Goal: Find specific page/section: Find specific page/section

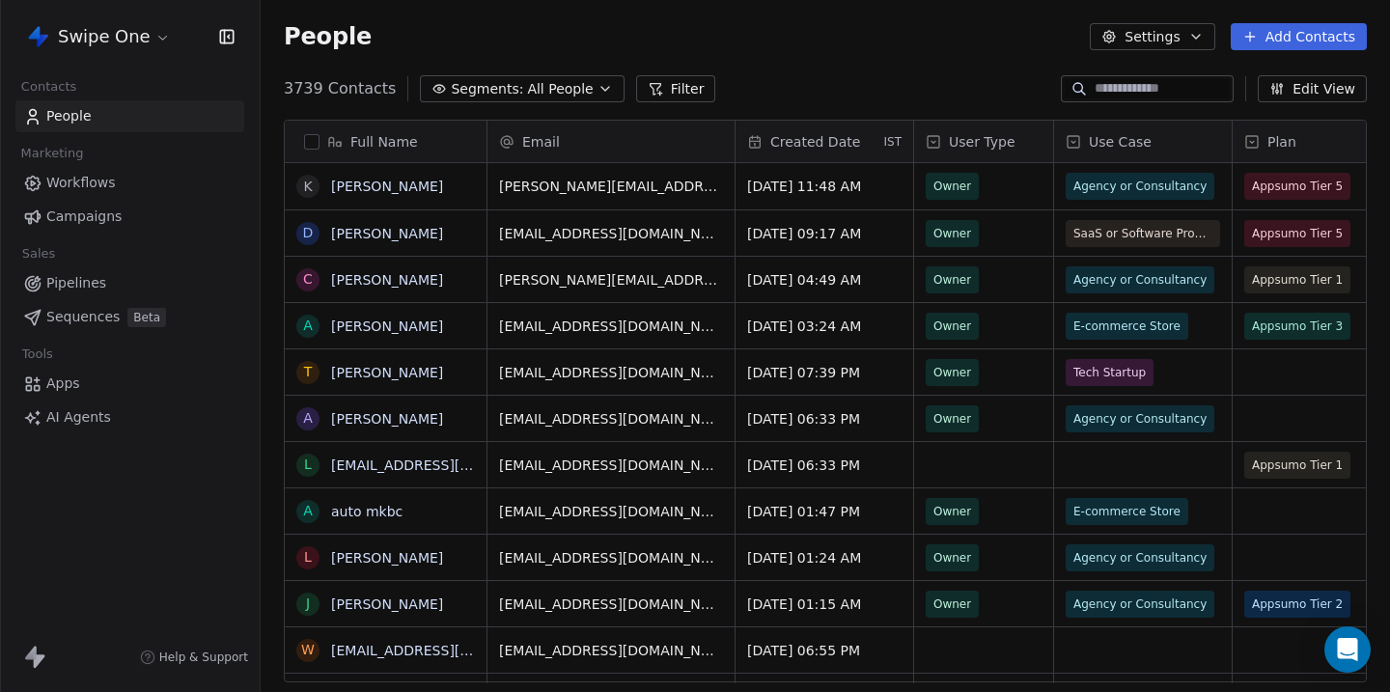
scroll to position [609, 1130]
click at [97, 186] on span "Workflows" at bounding box center [81, 183] width 70 height 20
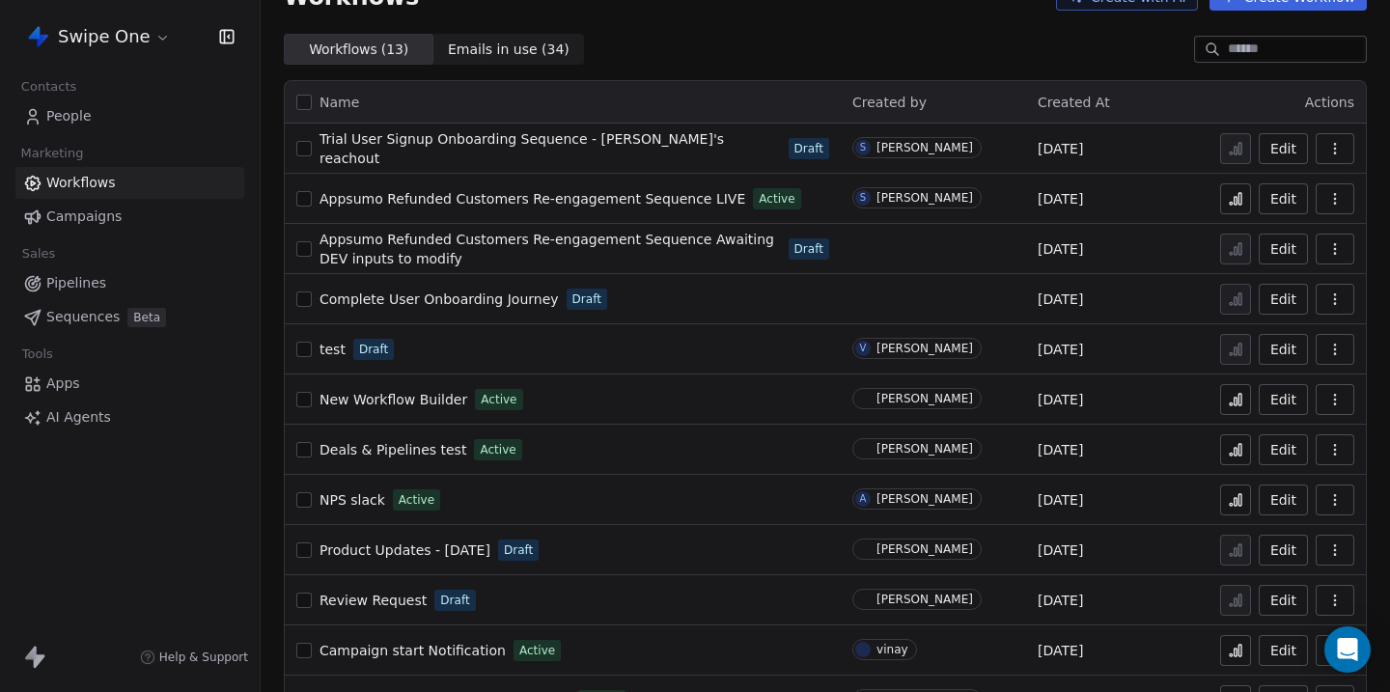
scroll to position [140, 0]
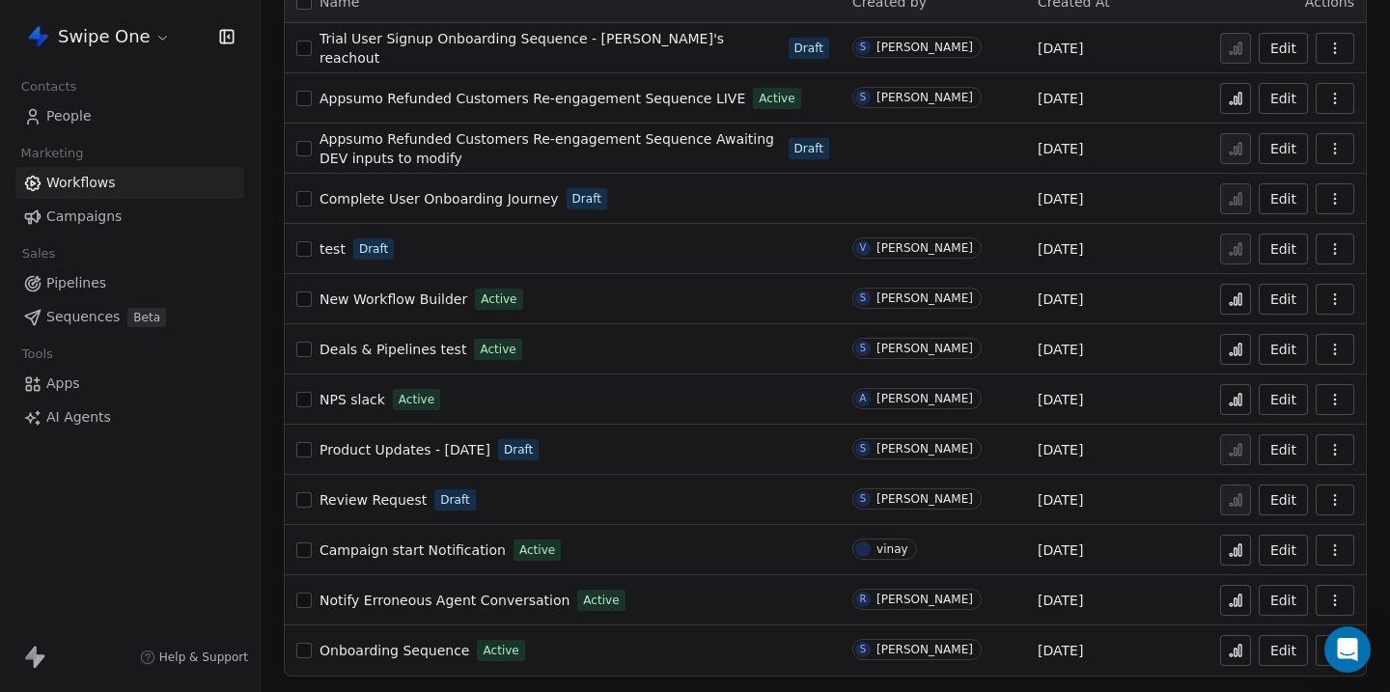
click at [1234, 401] on icon at bounding box center [1235, 399] width 15 height 15
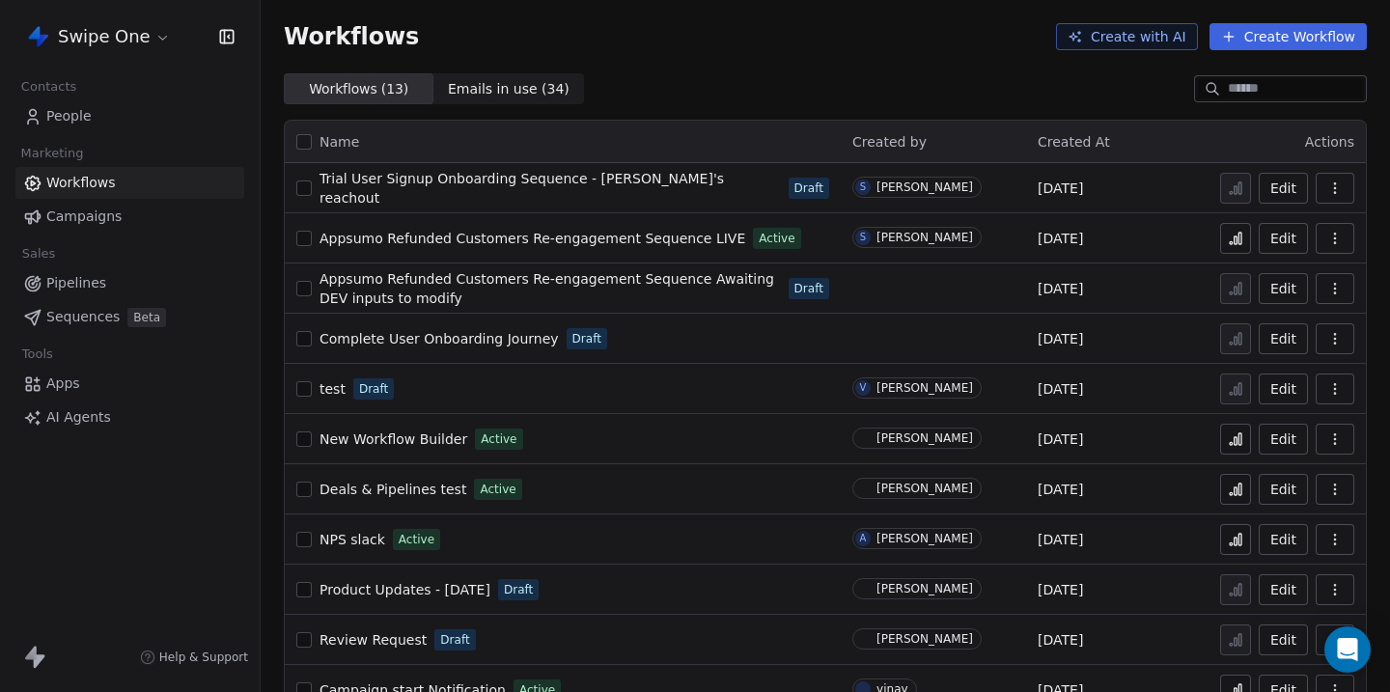
click at [155, 33] on html "Swipe One Contacts People Marketing Workflows Campaigns Sales Pipelines Sequenc…" at bounding box center [695, 346] width 1390 height 692
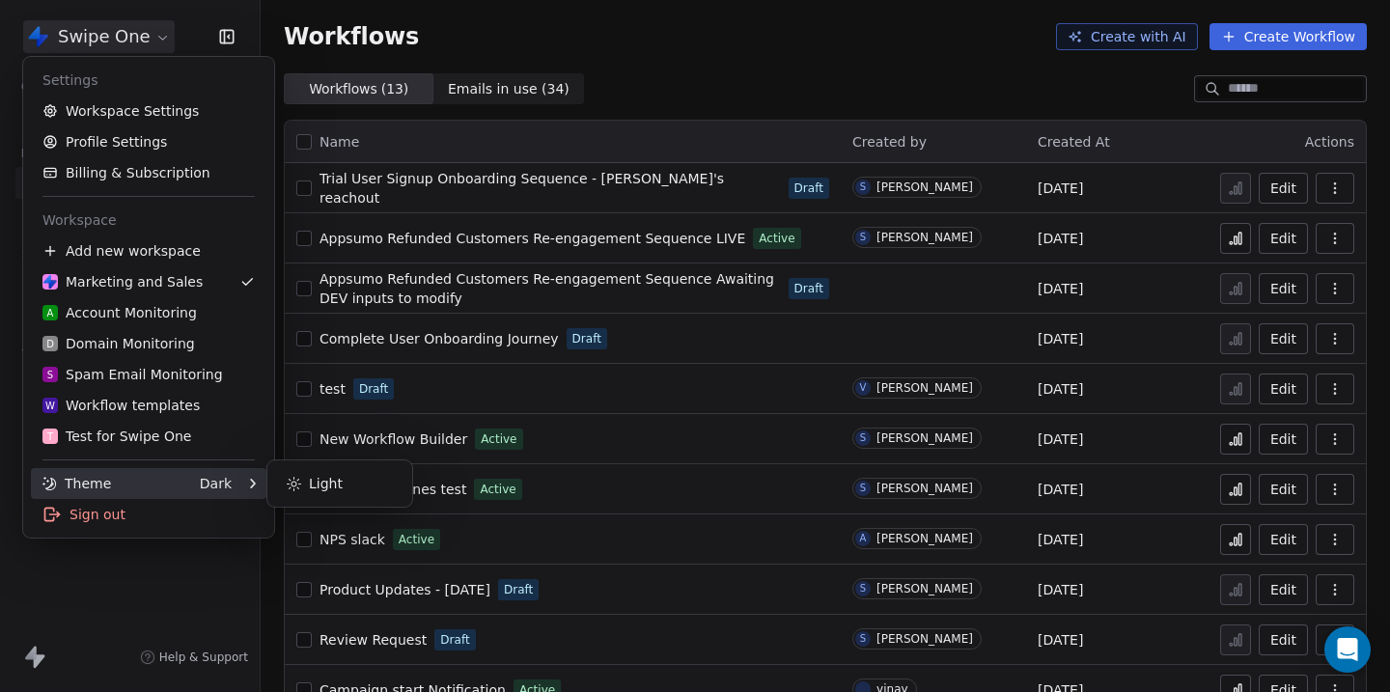
click at [92, 482] on div "Theme" at bounding box center [76, 483] width 69 height 19
click at [255, 487] on icon at bounding box center [252, 484] width 10 height 10
click at [323, 483] on div "Light" at bounding box center [339, 483] width 129 height 31
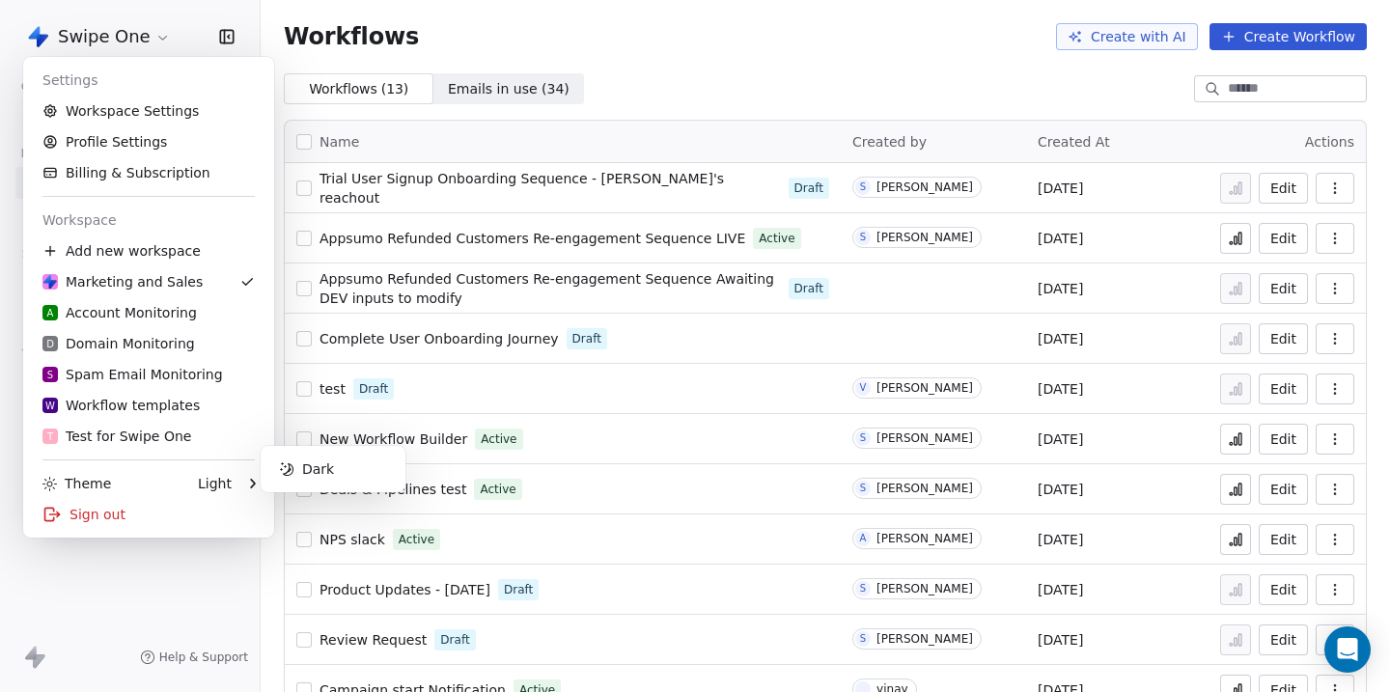
click at [994, 101] on html "Swipe One Contacts People Marketing Workflows Campaigns Sales Pipelines Sequenc…" at bounding box center [695, 346] width 1390 height 692
click at [67, 41] on html "Swipe One Contacts People Marketing Workflows Campaigns Sales Pipelines Sequenc…" at bounding box center [695, 346] width 1390 height 692
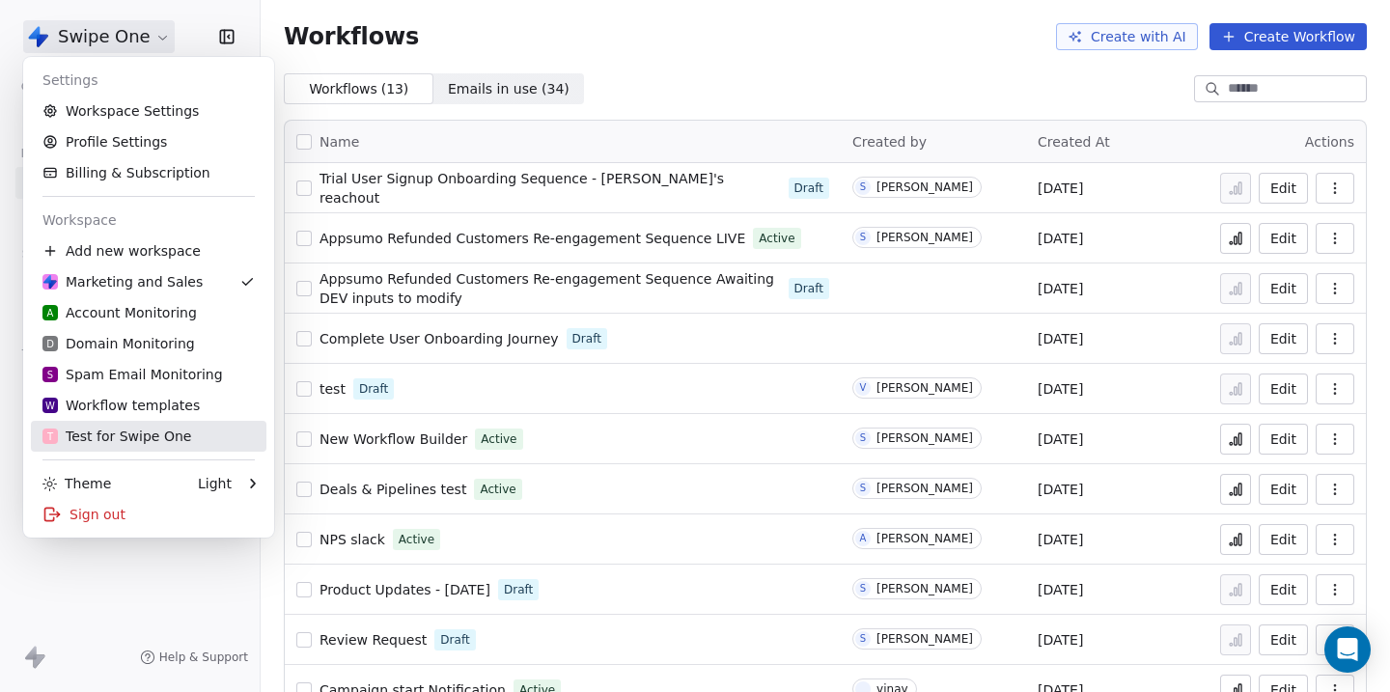
click at [90, 442] on div "T Test for Swipe One" at bounding box center [116, 436] width 149 height 19
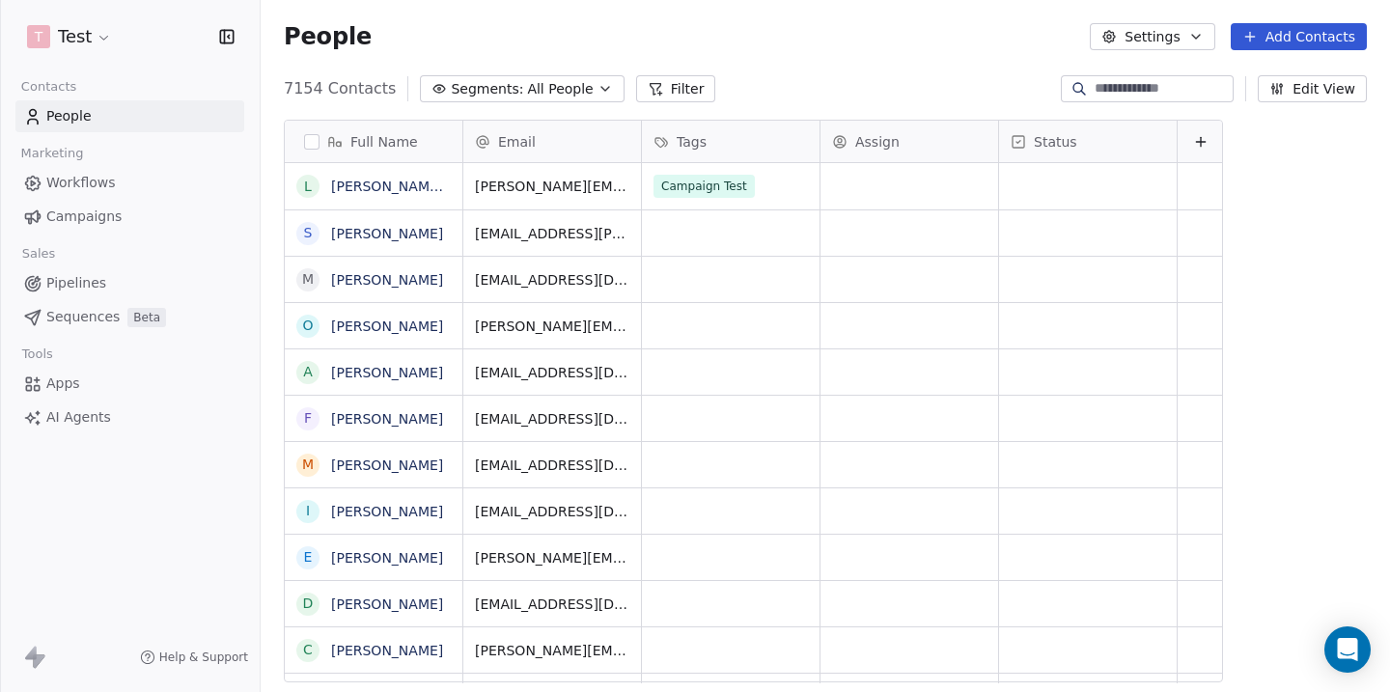
scroll to position [609, 1130]
click at [79, 178] on span "Workflows" at bounding box center [81, 183] width 70 height 20
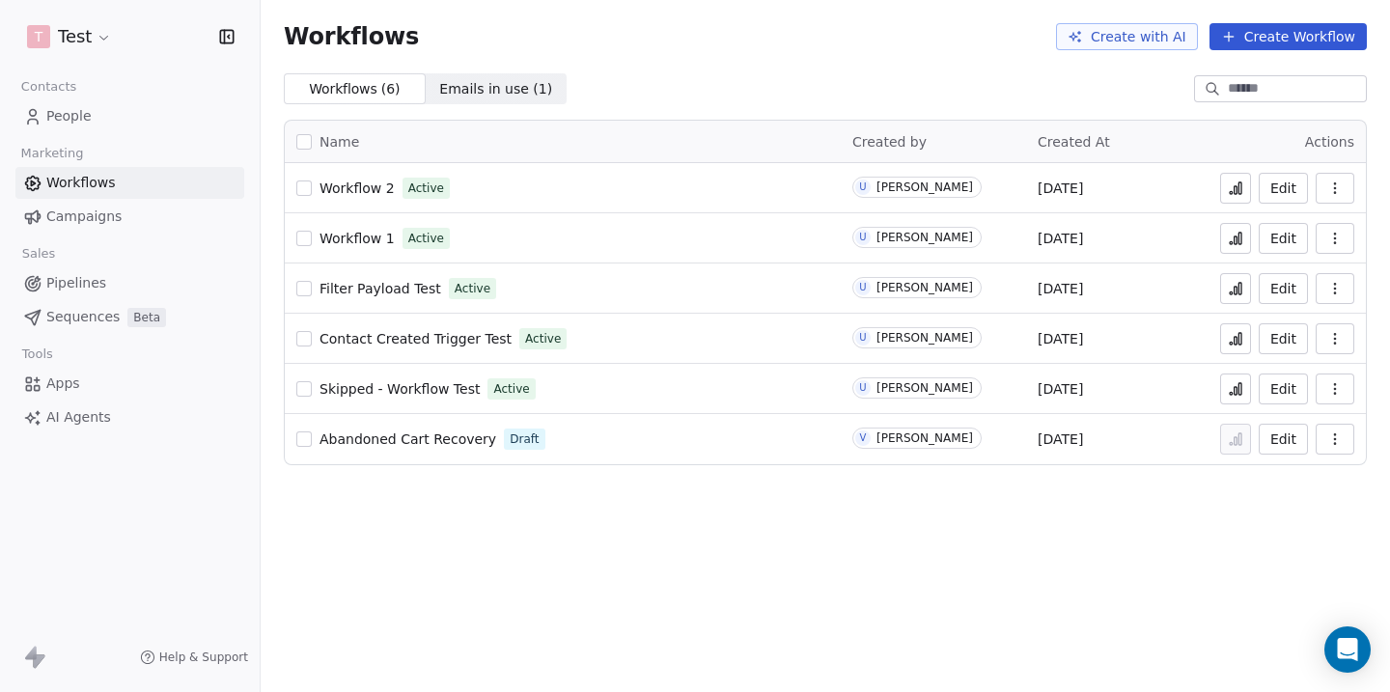
click at [361, 443] on span "Abandoned Cart Recovery" at bounding box center [408, 439] width 177 height 15
click at [75, 37] on html "T Test Contacts People Marketing Workflows Campaigns Sales Pipelines Sequences …" at bounding box center [695, 346] width 1390 height 692
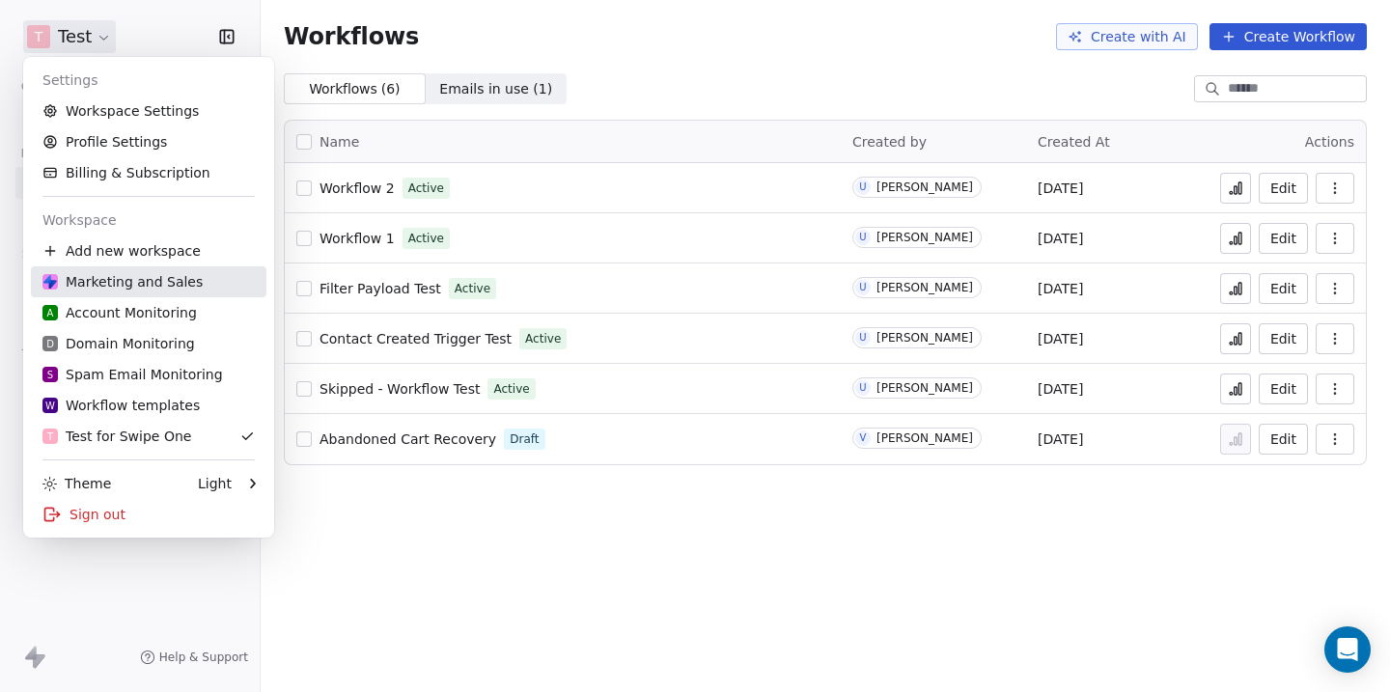
click at [95, 280] on div "Marketing and Sales" at bounding box center [122, 281] width 160 height 19
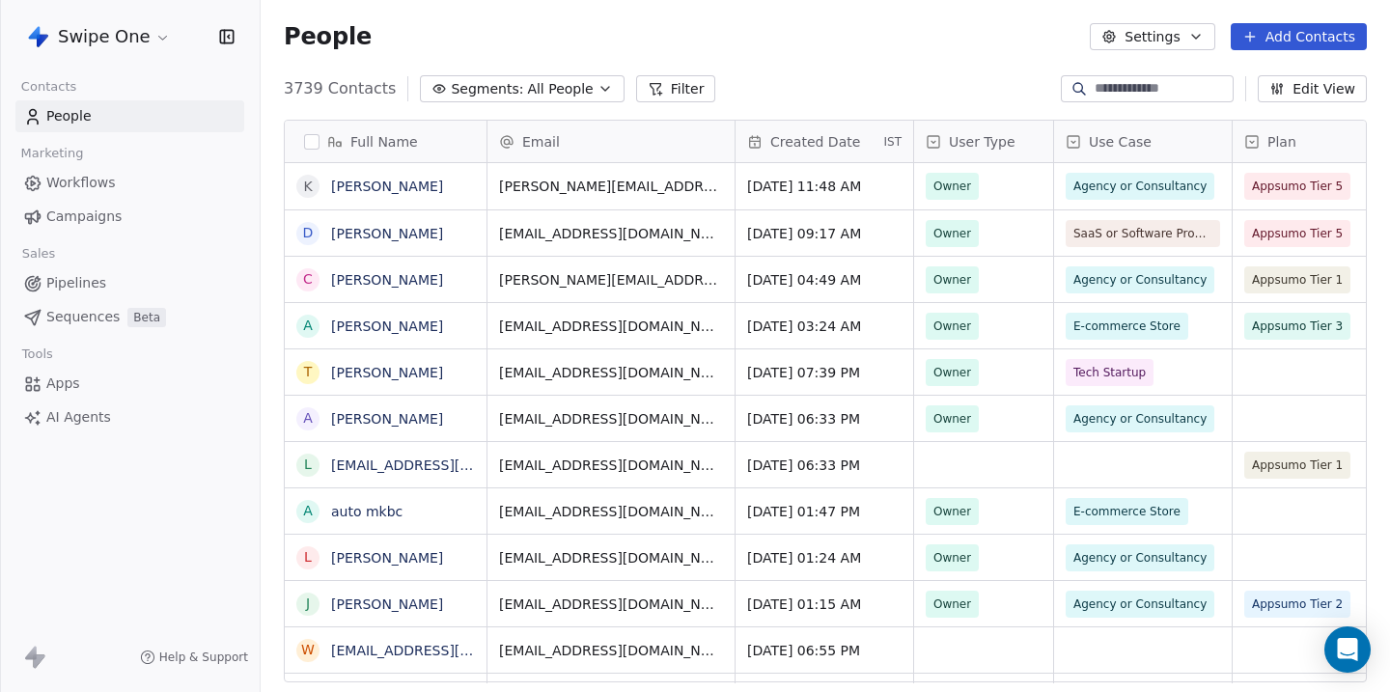
scroll to position [609, 1130]
click at [84, 188] on span "Workflows" at bounding box center [81, 183] width 70 height 20
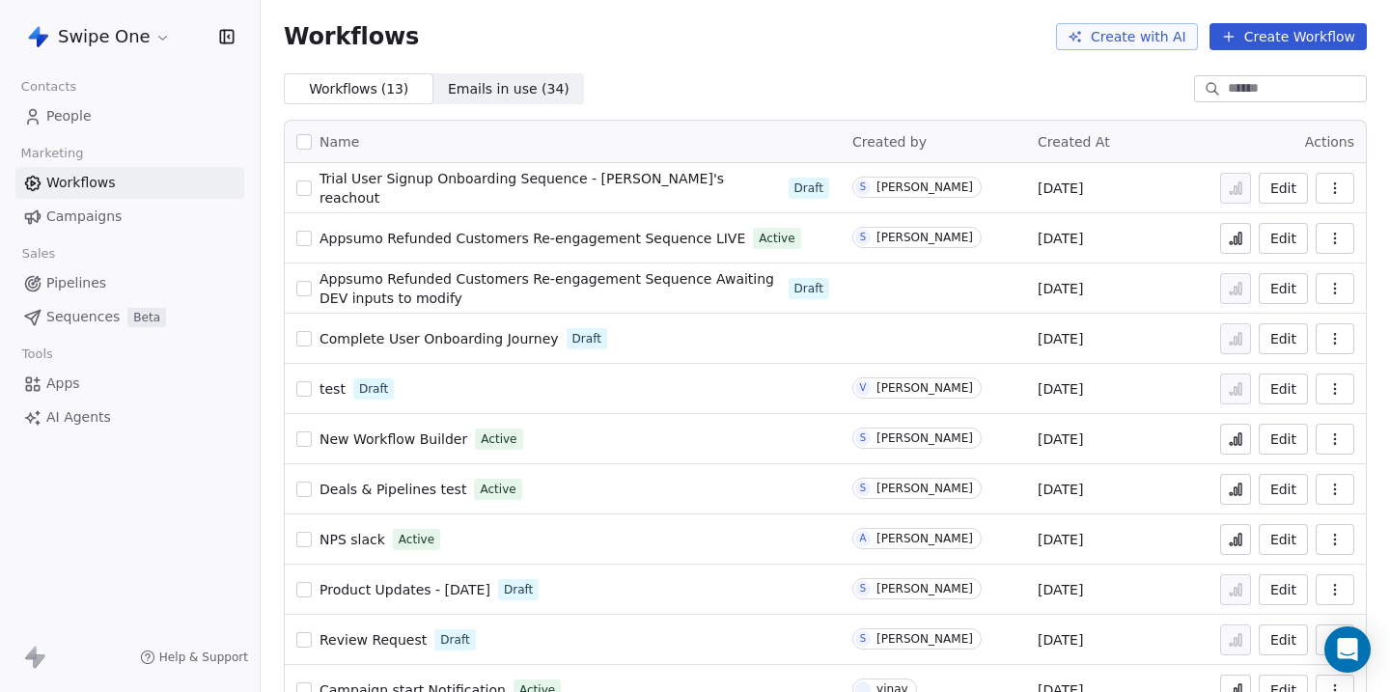
click at [1236, 232] on icon at bounding box center [1235, 238] width 15 height 15
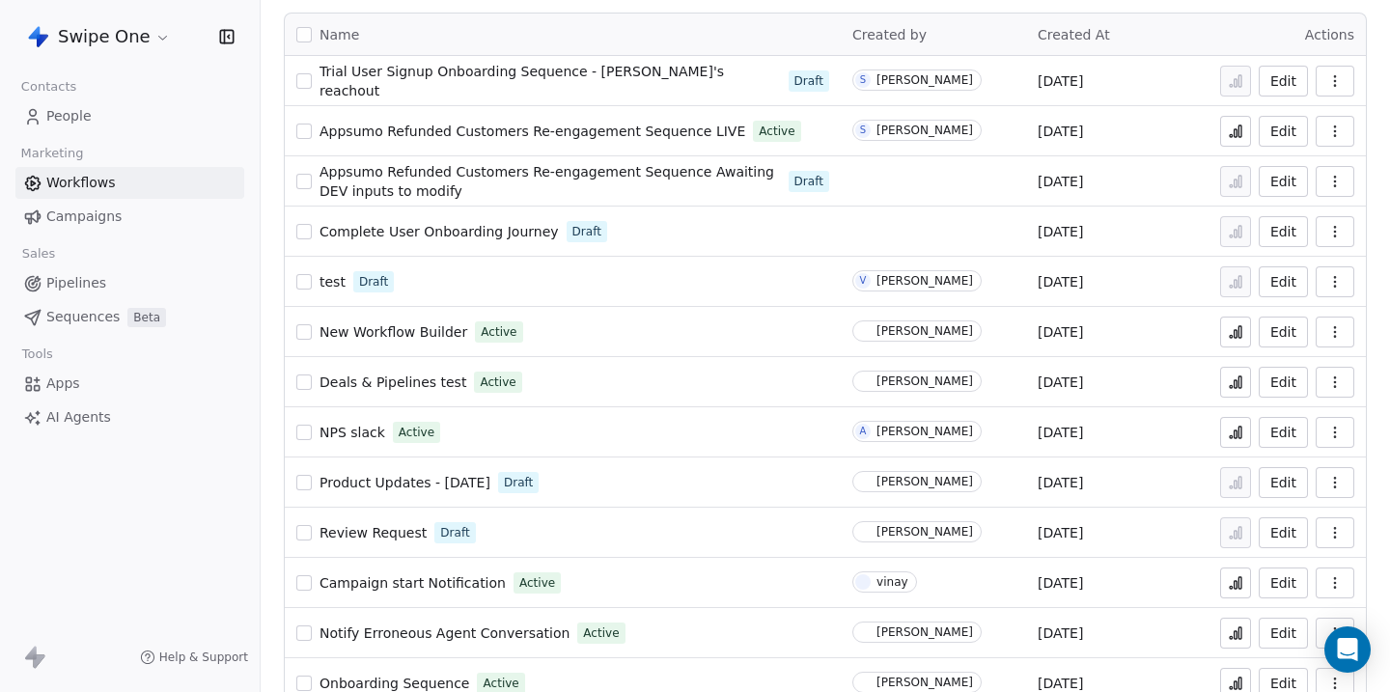
scroll to position [140, 0]
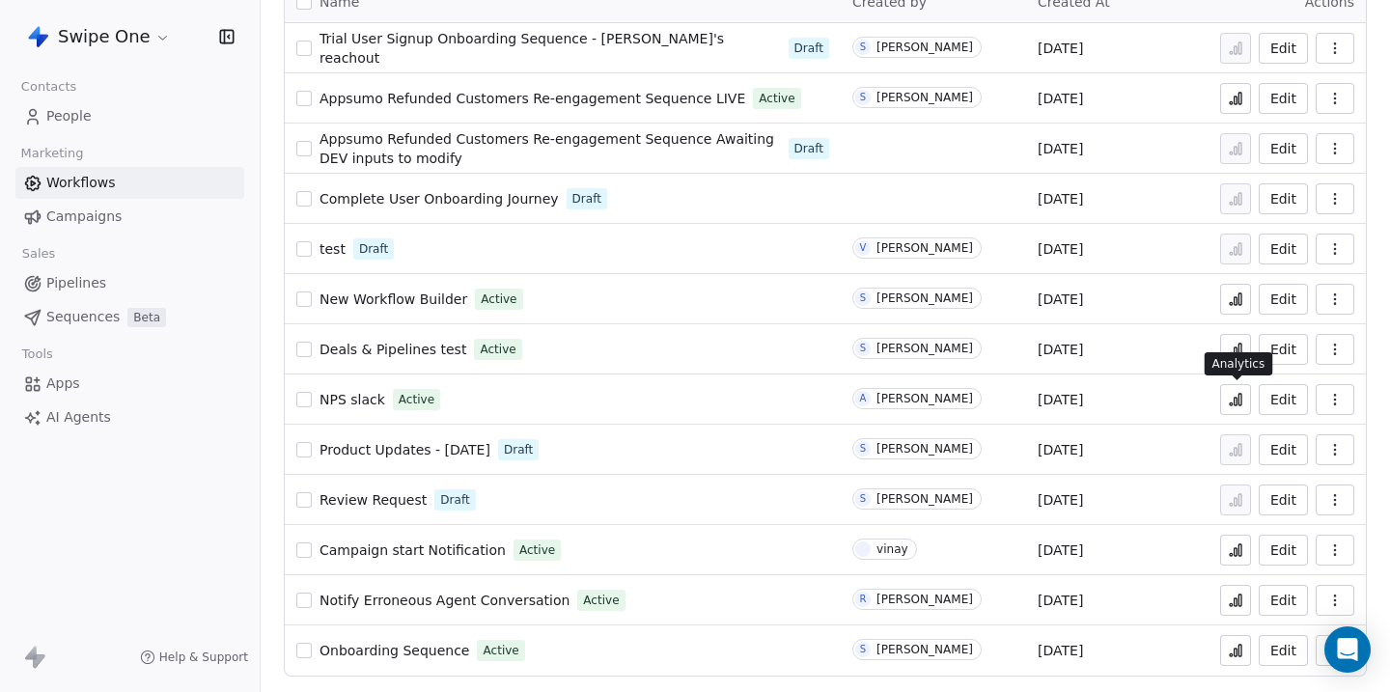
click at [1238, 404] on icon at bounding box center [1236, 402] width 3 height 8
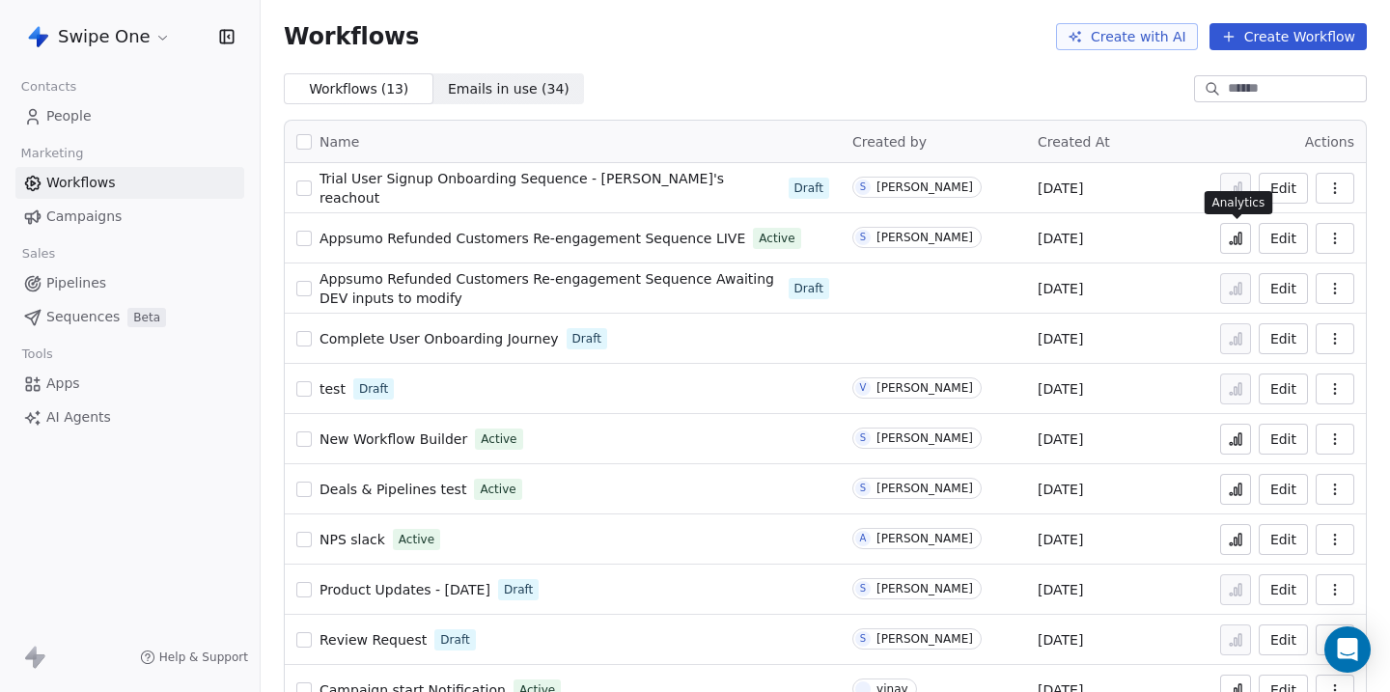
click at [1232, 238] on icon at bounding box center [1235, 238] width 15 height 15
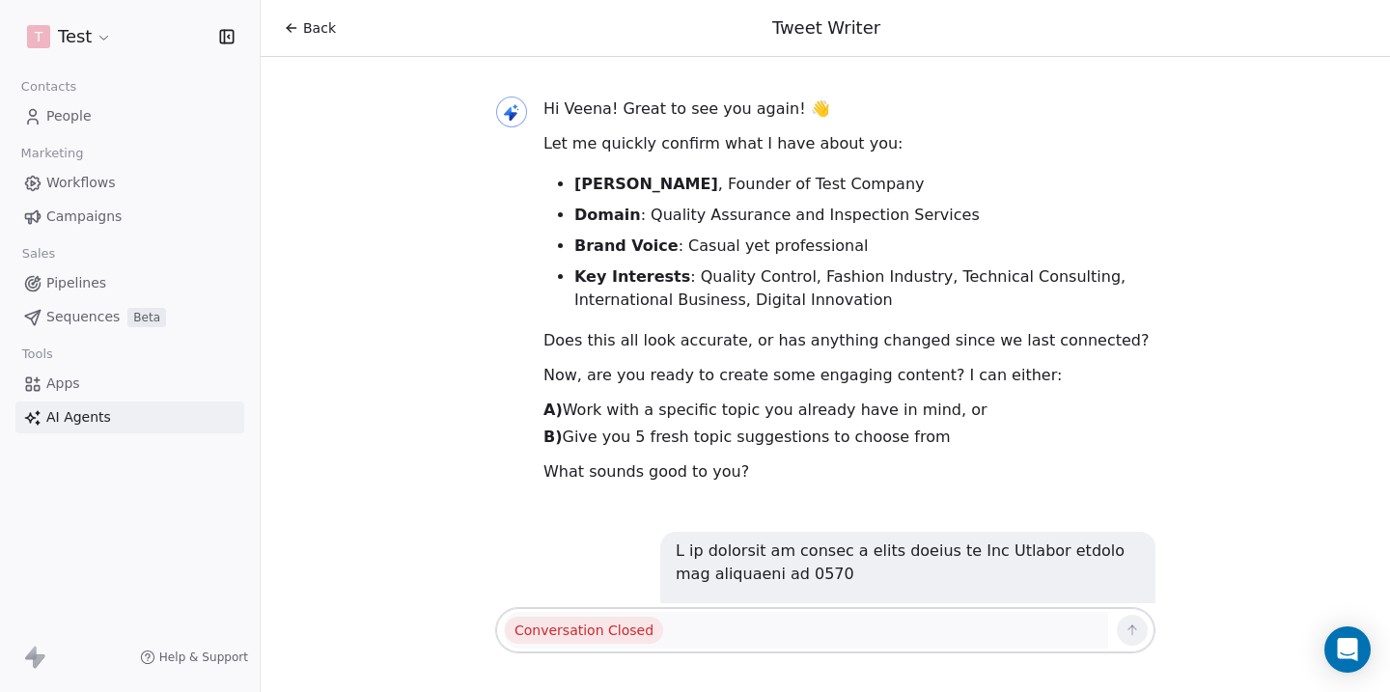
scroll to position [8921, 0]
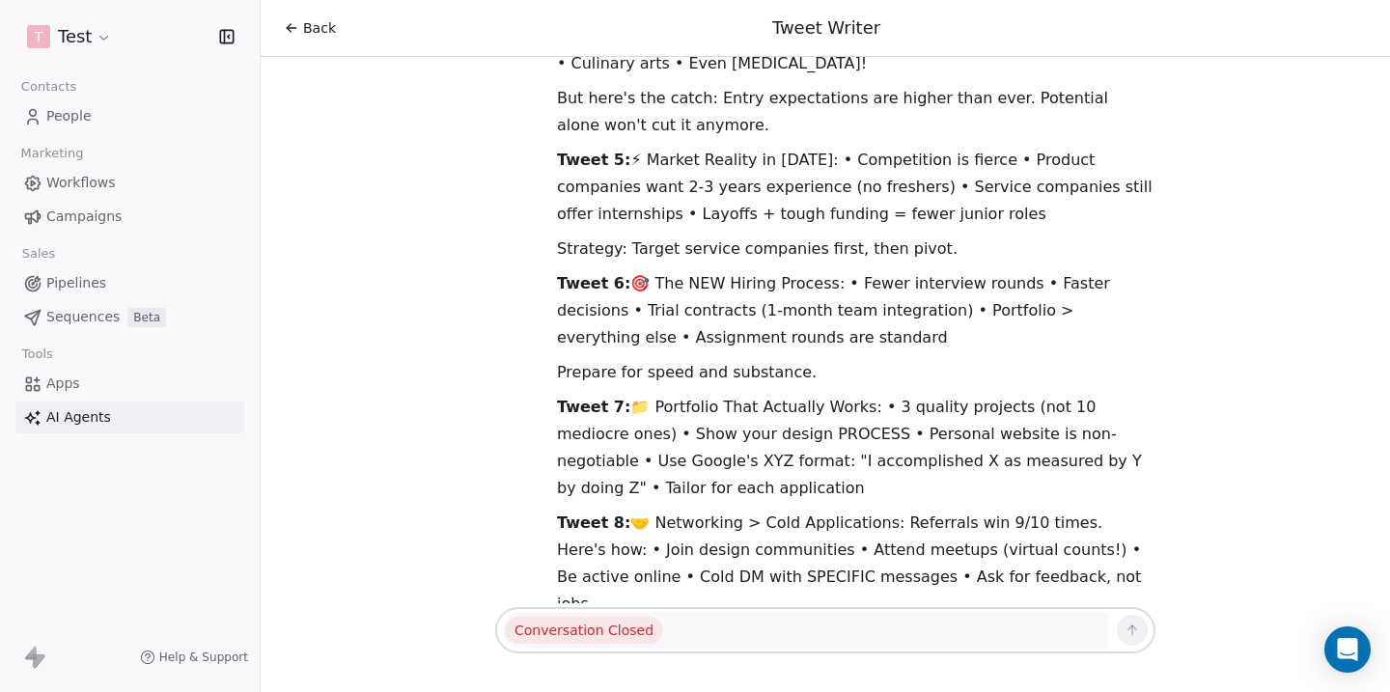
click at [69, 183] on span "Workflows" at bounding box center [81, 183] width 70 height 20
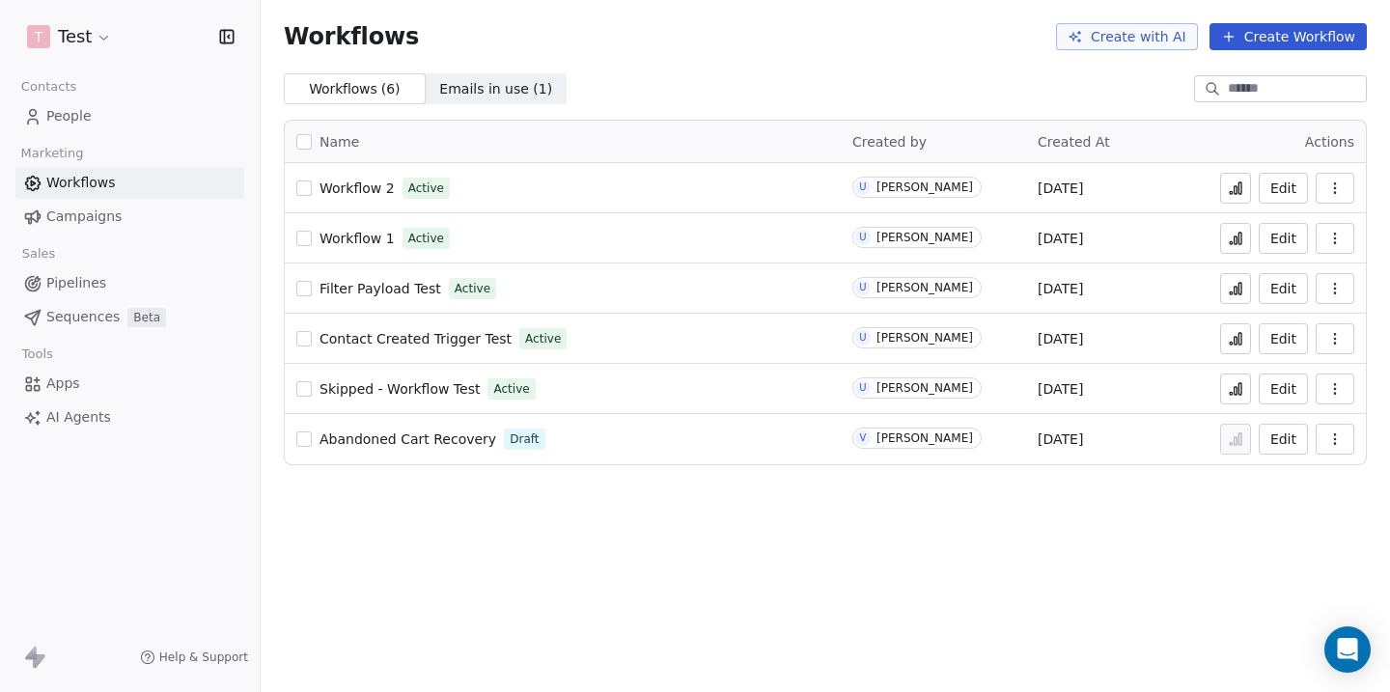
click at [434, 438] on span "Abandoned Cart Recovery" at bounding box center [408, 439] width 177 height 15
